Goal: Transaction & Acquisition: Purchase product/service

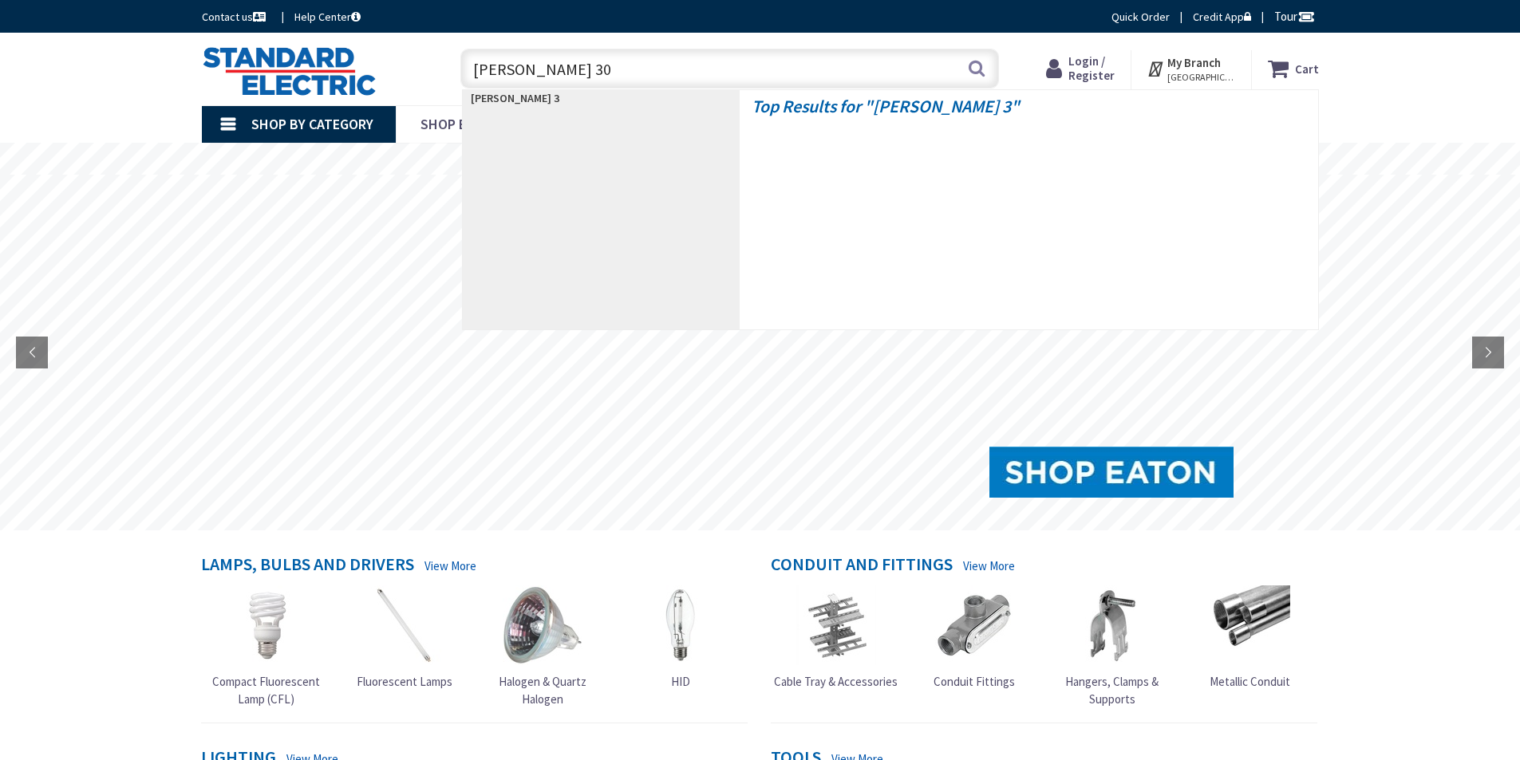
type input "BUSSMANN ANN 300"
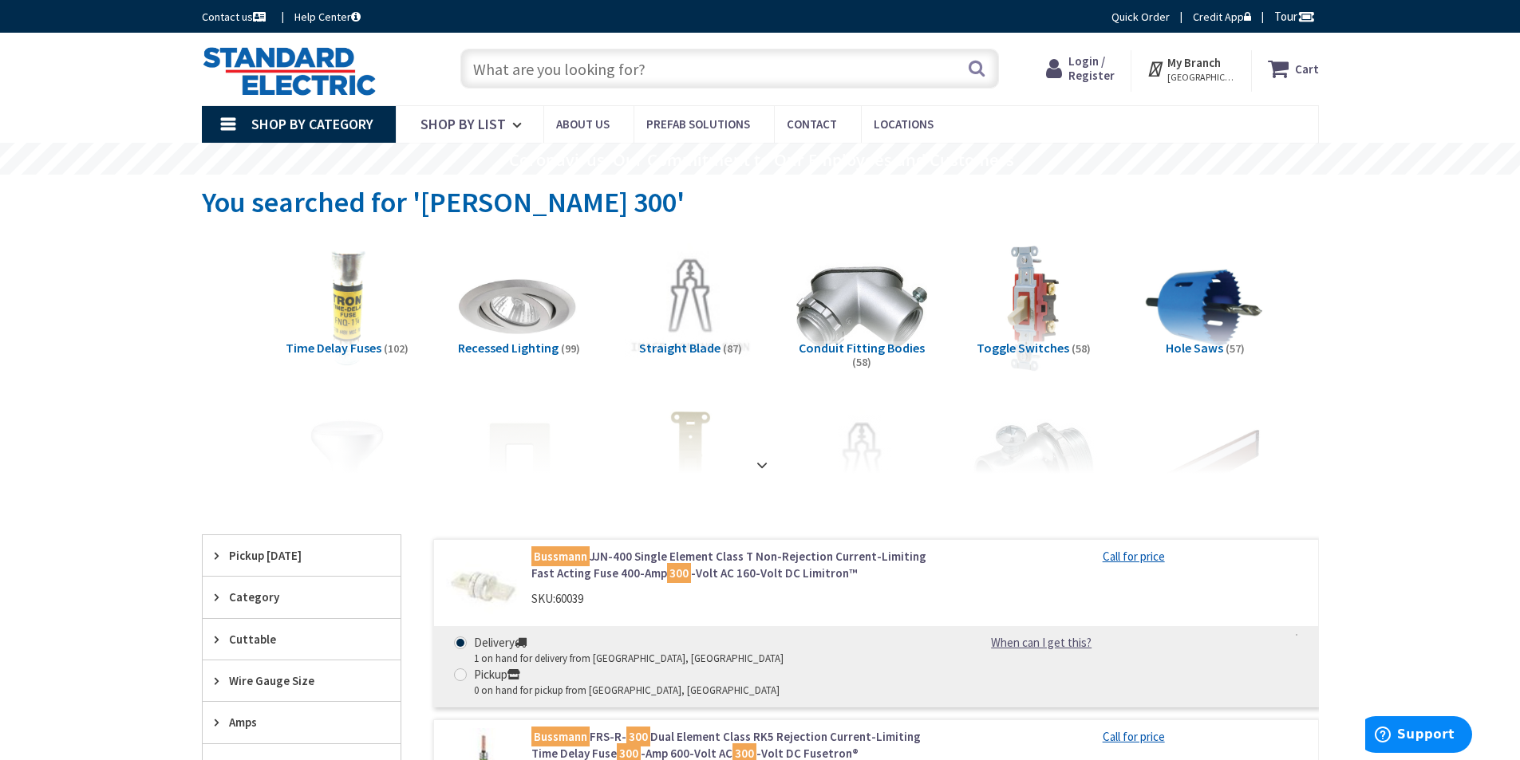
click at [534, 73] on input "text" at bounding box center [729, 69] width 538 height 40
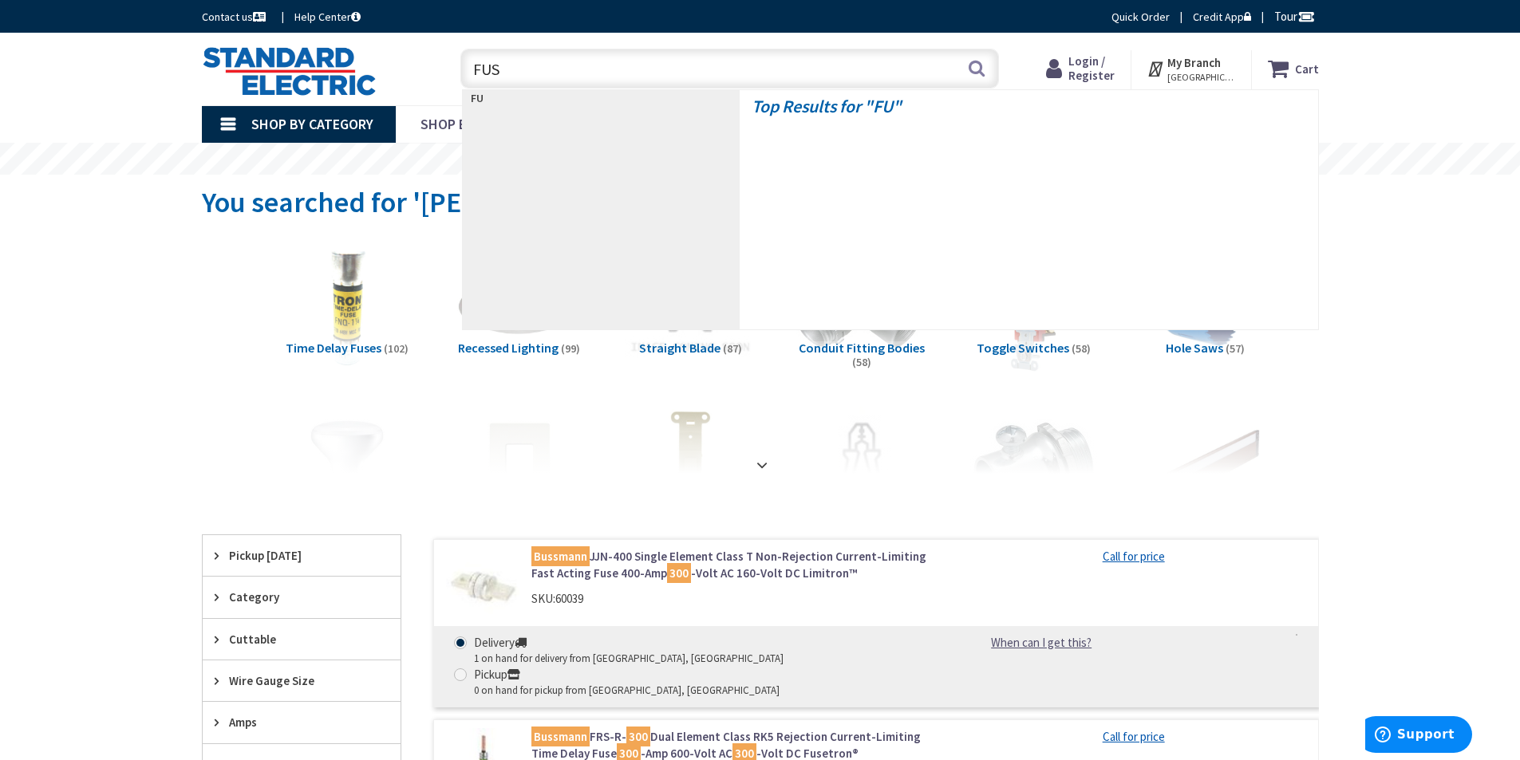
type input "FUSE"
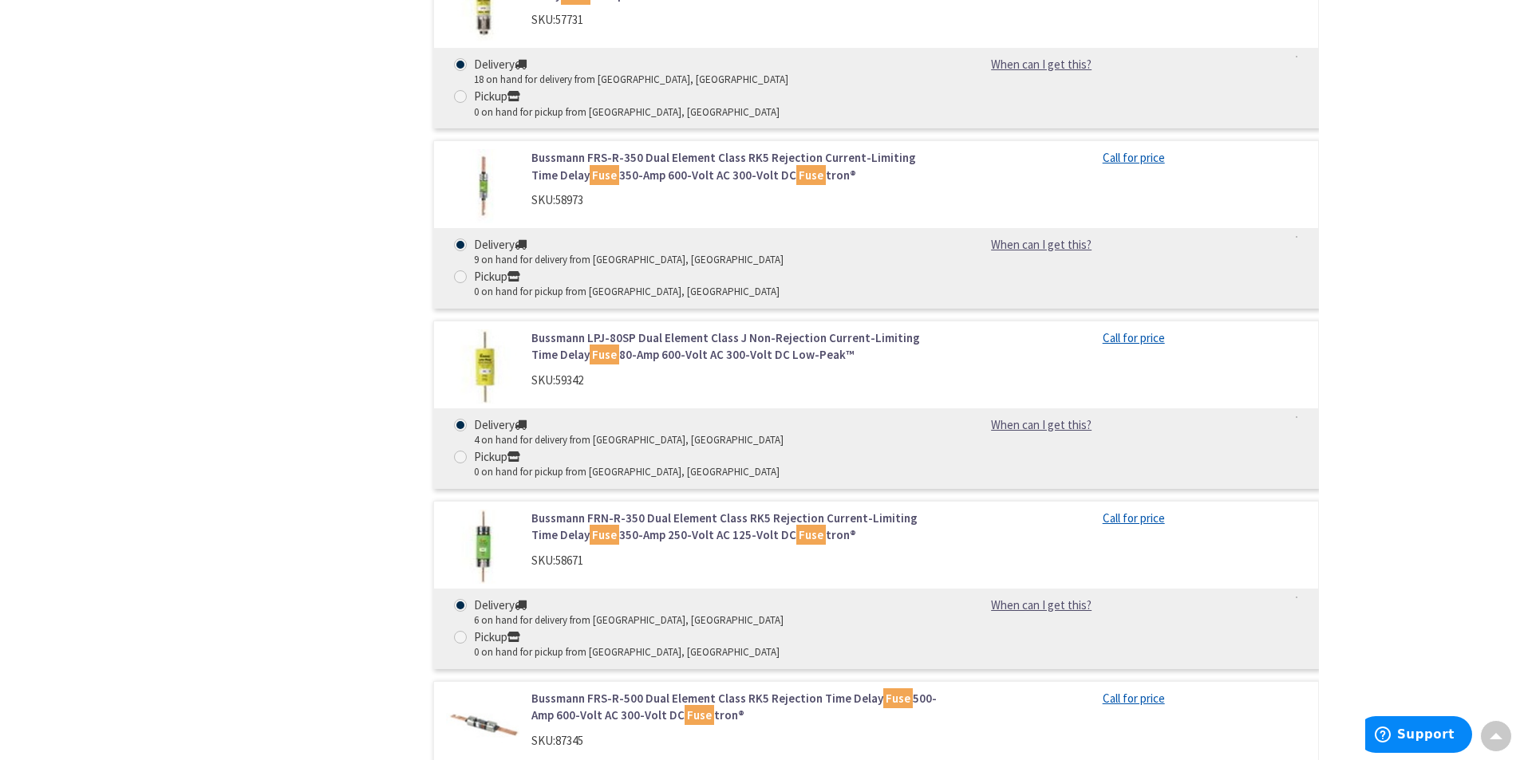
scroll to position [17629, 0]
